Goal: Navigation & Orientation: Find specific page/section

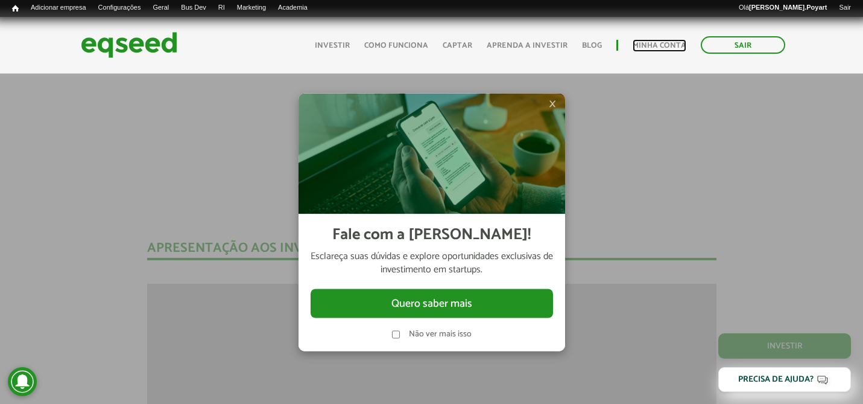
click at [671, 42] on link "Minha conta" at bounding box center [660, 46] width 54 height 8
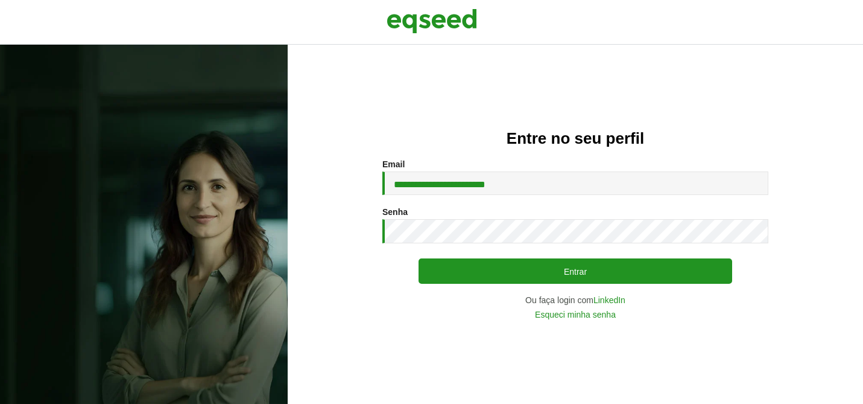
click at [491, 261] on button "Entrar" at bounding box center [576, 270] width 314 height 25
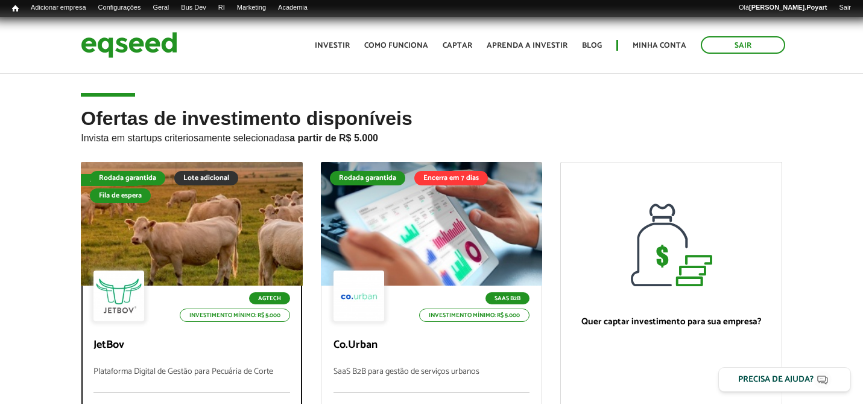
click at [163, 218] on div at bounding box center [192, 224] width 266 height 148
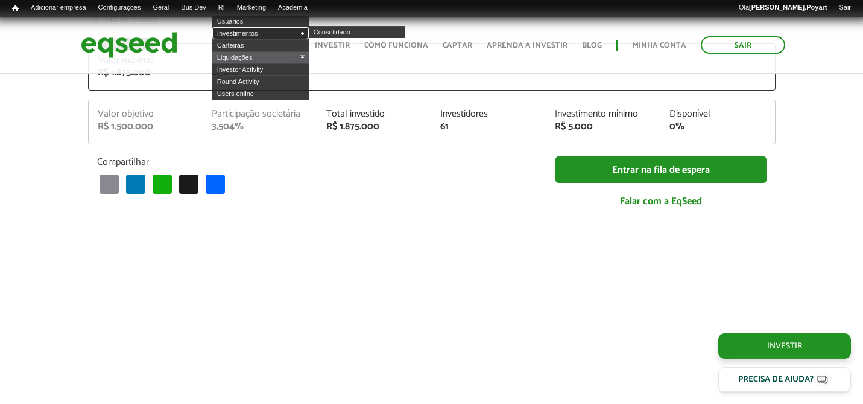
scroll to position [1377, 0]
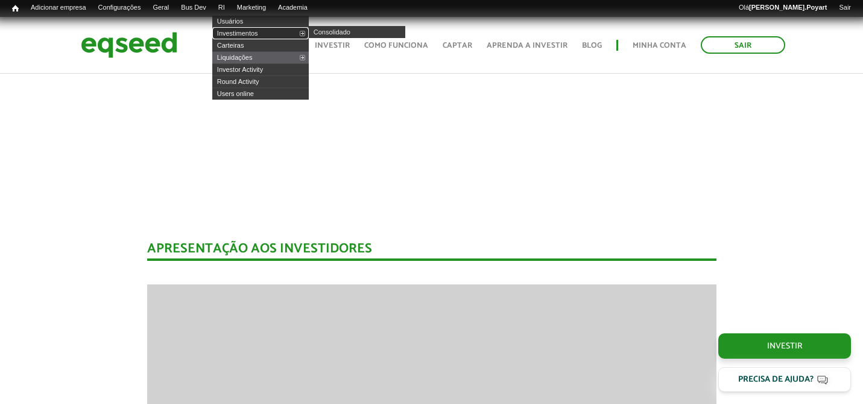
click at [240, 33] on link "Investimentos" at bounding box center [260, 33] width 97 height 12
